Goal: Task Accomplishment & Management: Manage account settings

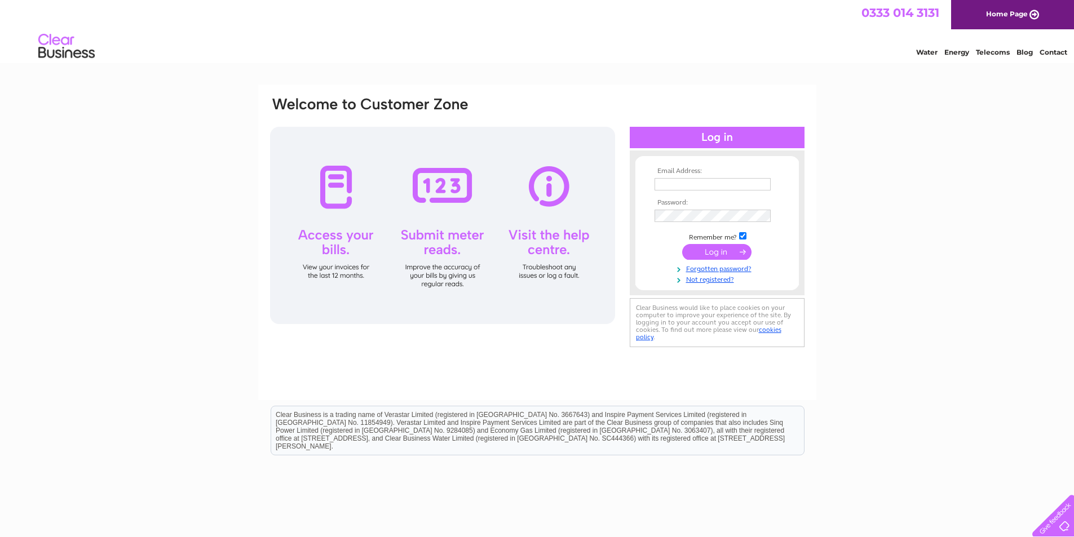
type input "accounts@mcpherson-optometry.com"
click at [717, 249] on input "submit" at bounding box center [716, 252] width 69 height 16
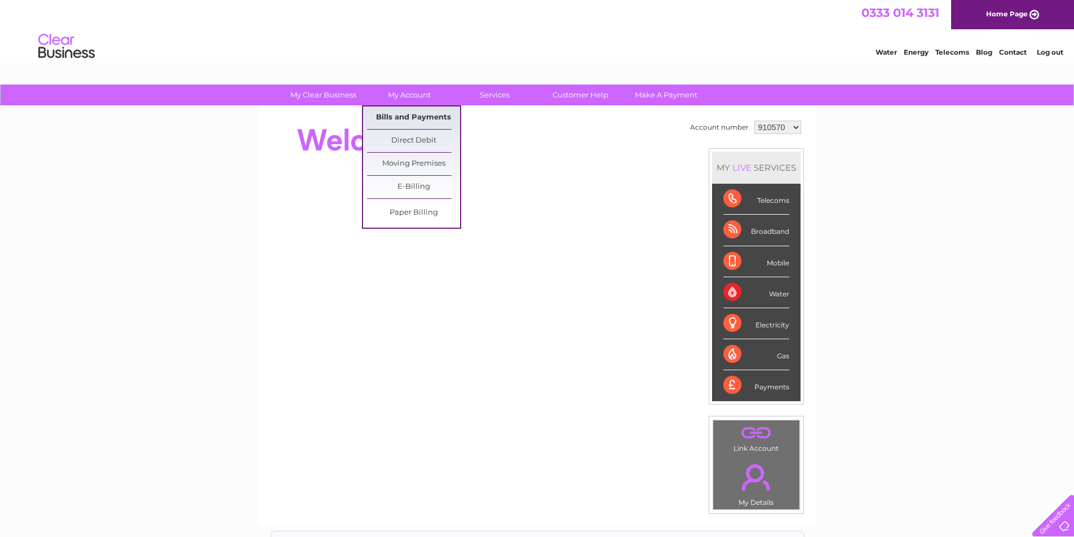
click at [420, 114] on link "Bills and Payments" at bounding box center [413, 118] width 93 height 23
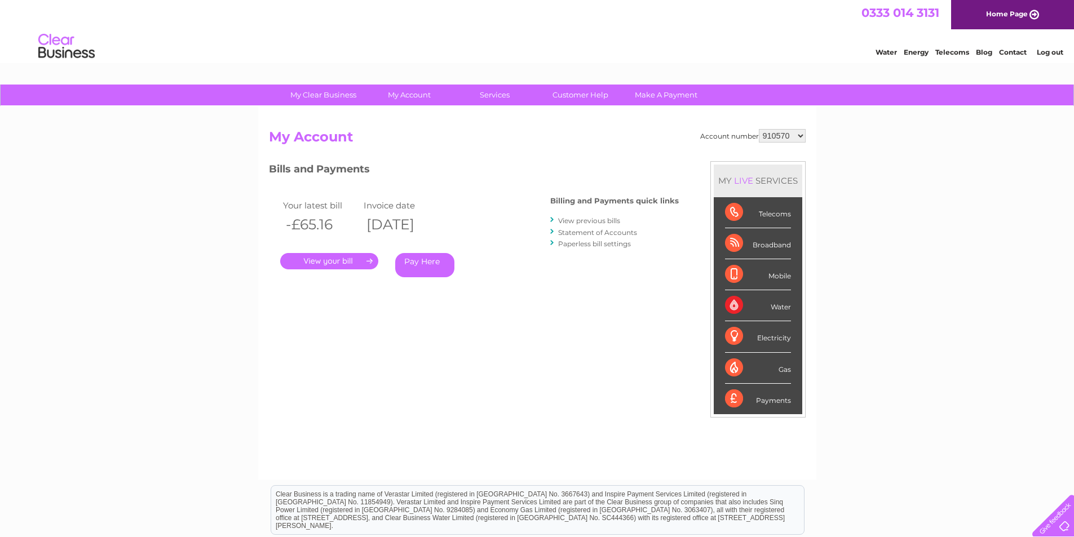
click at [801, 136] on select "910570 3023423" at bounding box center [782, 136] width 47 height 14
select select "3023423"
click at [759, 129] on select "910570 3023423" at bounding box center [782, 136] width 47 height 14
click at [345, 264] on link "." at bounding box center [329, 261] width 98 height 16
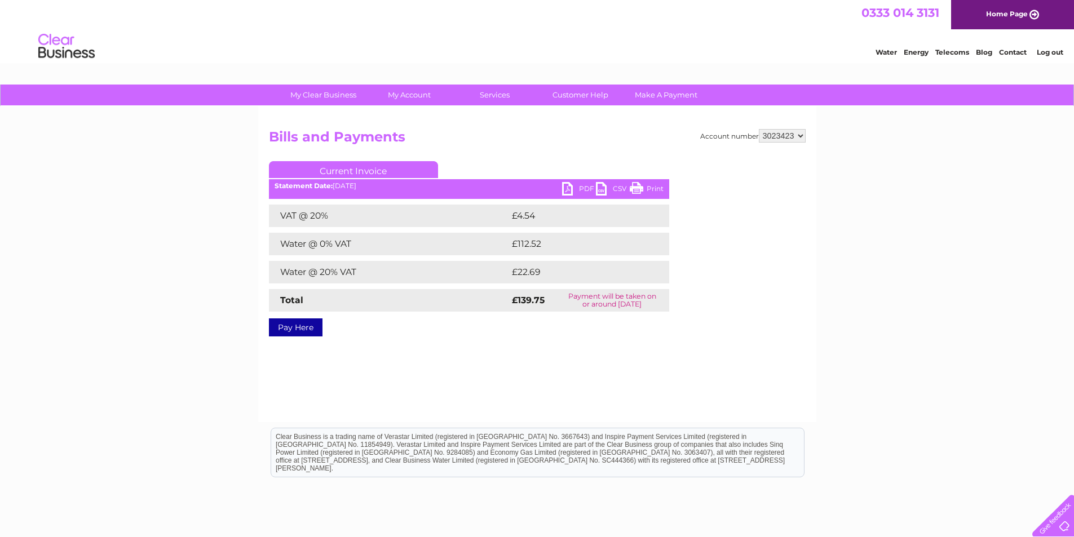
click at [583, 188] on link "PDF" at bounding box center [579, 190] width 34 height 16
